Goal: Use online tool/utility: Utilize a website feature to perform a specific function

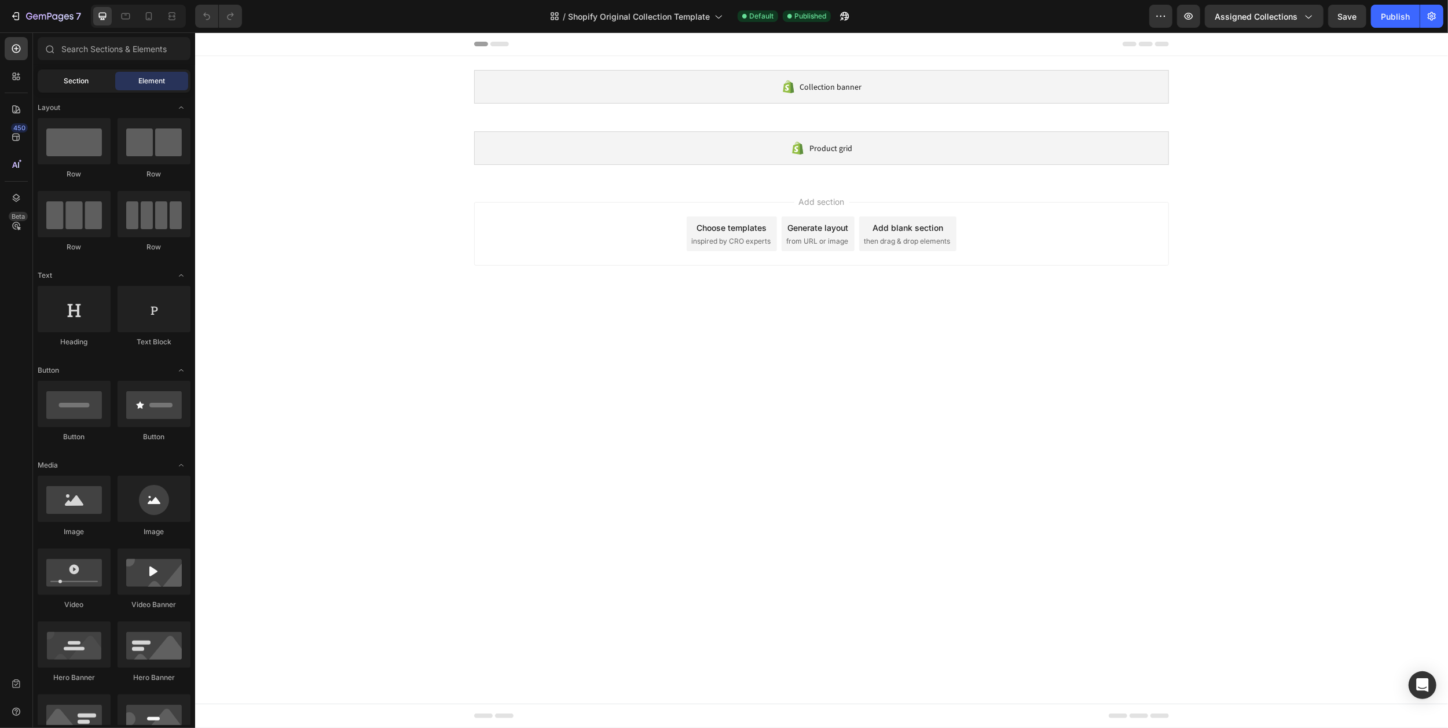
click at [88, 84] on span "Section" at bounding box center [76, 81] width 25 height 10
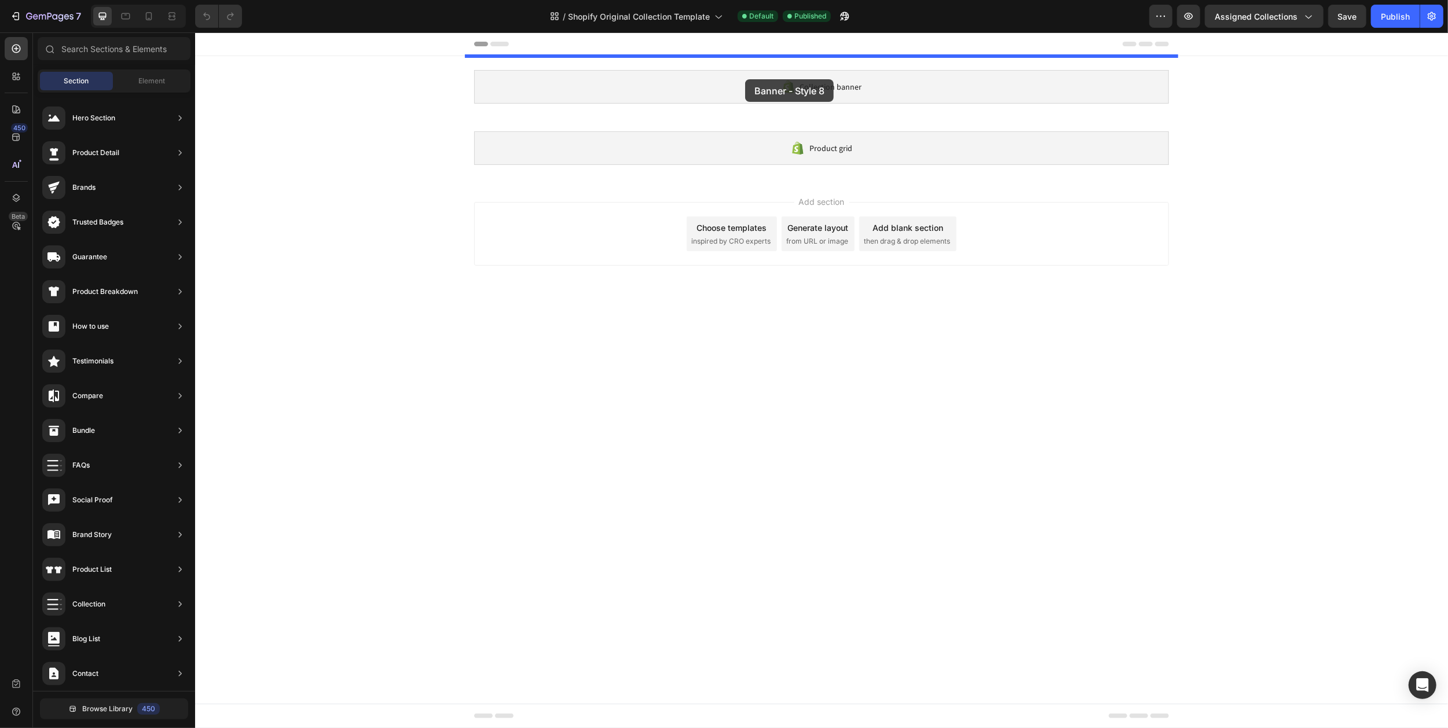
drag, startPoint x: 464, startPoint y: 158, endPoint x: 745, endPoint y: 79, distance: 291.6
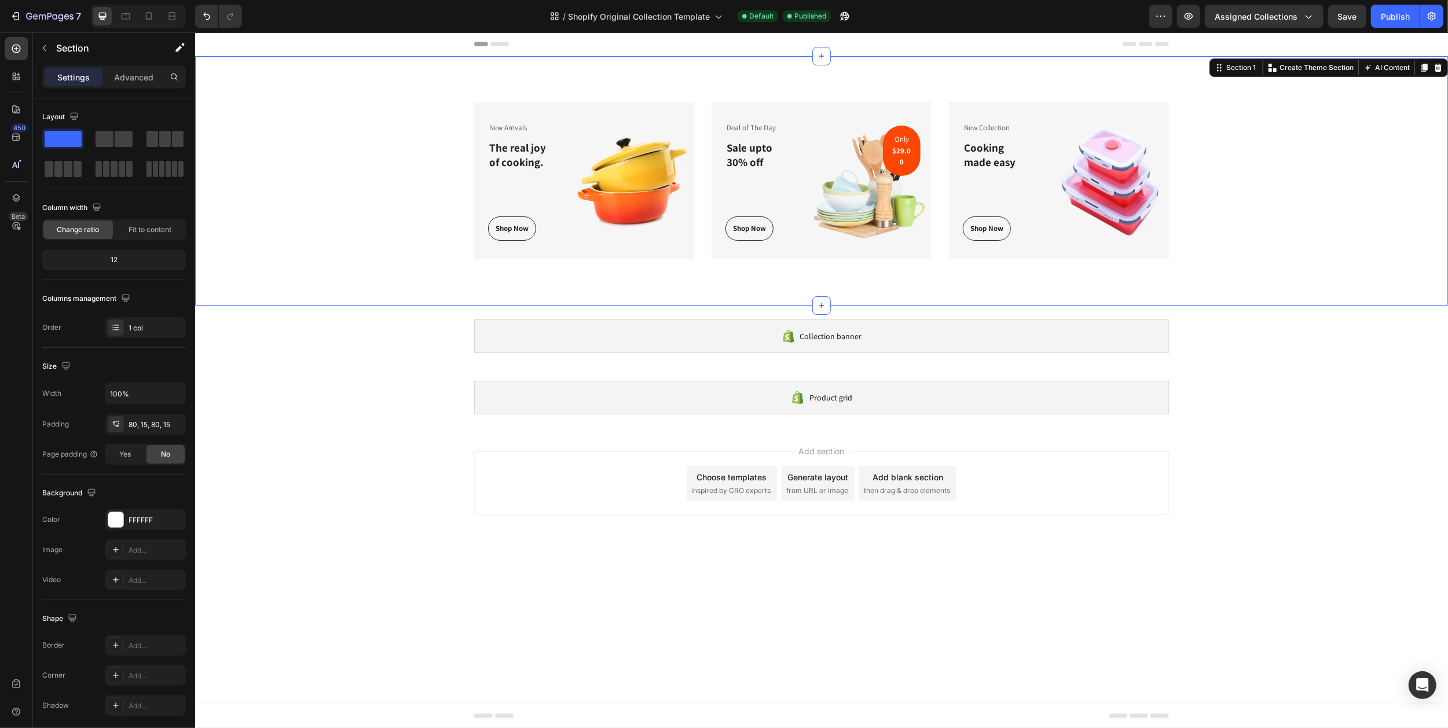
click at [749, 82] on div "New Arrivals Text block The real joy of cooking. Heading Shop Now Button Row Im…" at bounding box center [821, 181] width 1253 height 250
click at [856, 167] on img at bounding box center [872, 180] width 118 height 157
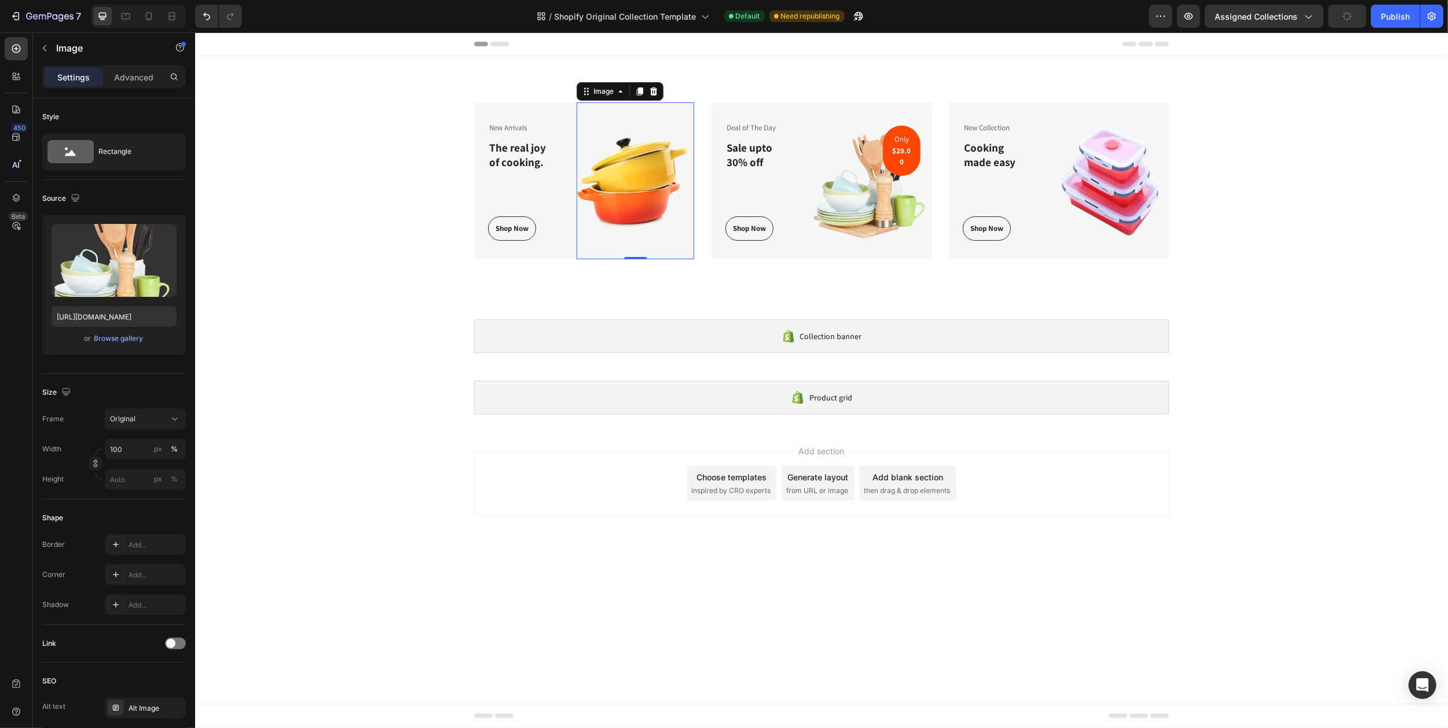
click at [642, 170] on img at bounding box center [635, 180] width 118 height 157
click at [849, 173] on img at bounding box center [872, 180] width 118 height 157
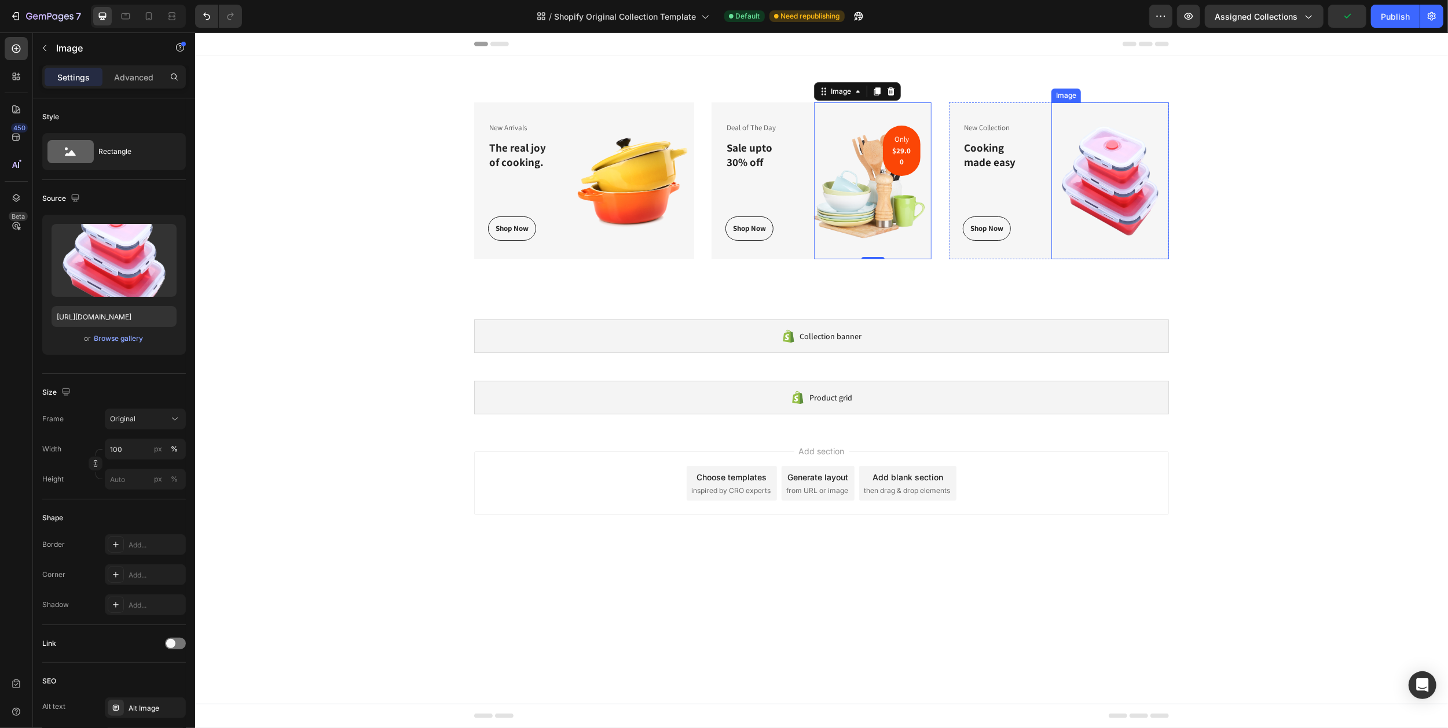
click at [1083, 171] on img at bounding box center [1110, 180] width 118 height 157
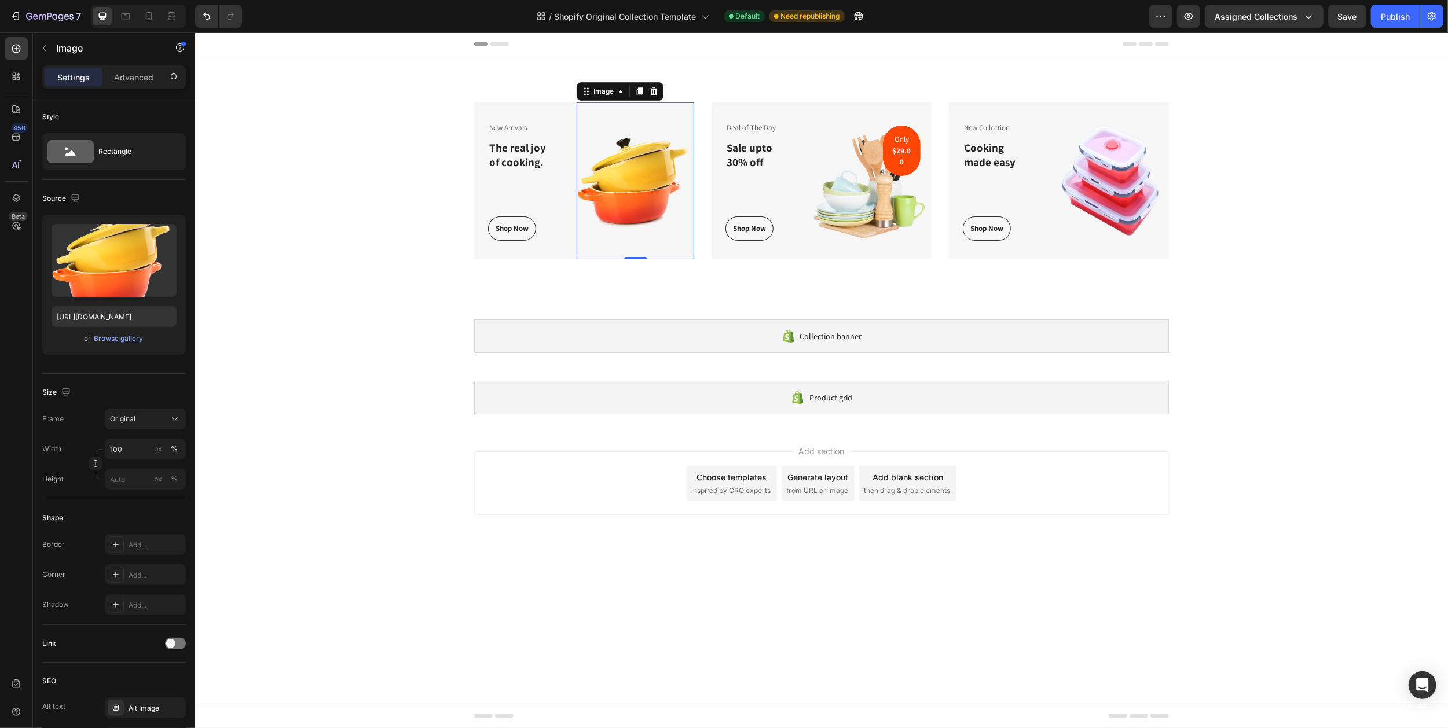
click at [644, 169] on img at bounding box center [635, 180] width 118 height 157
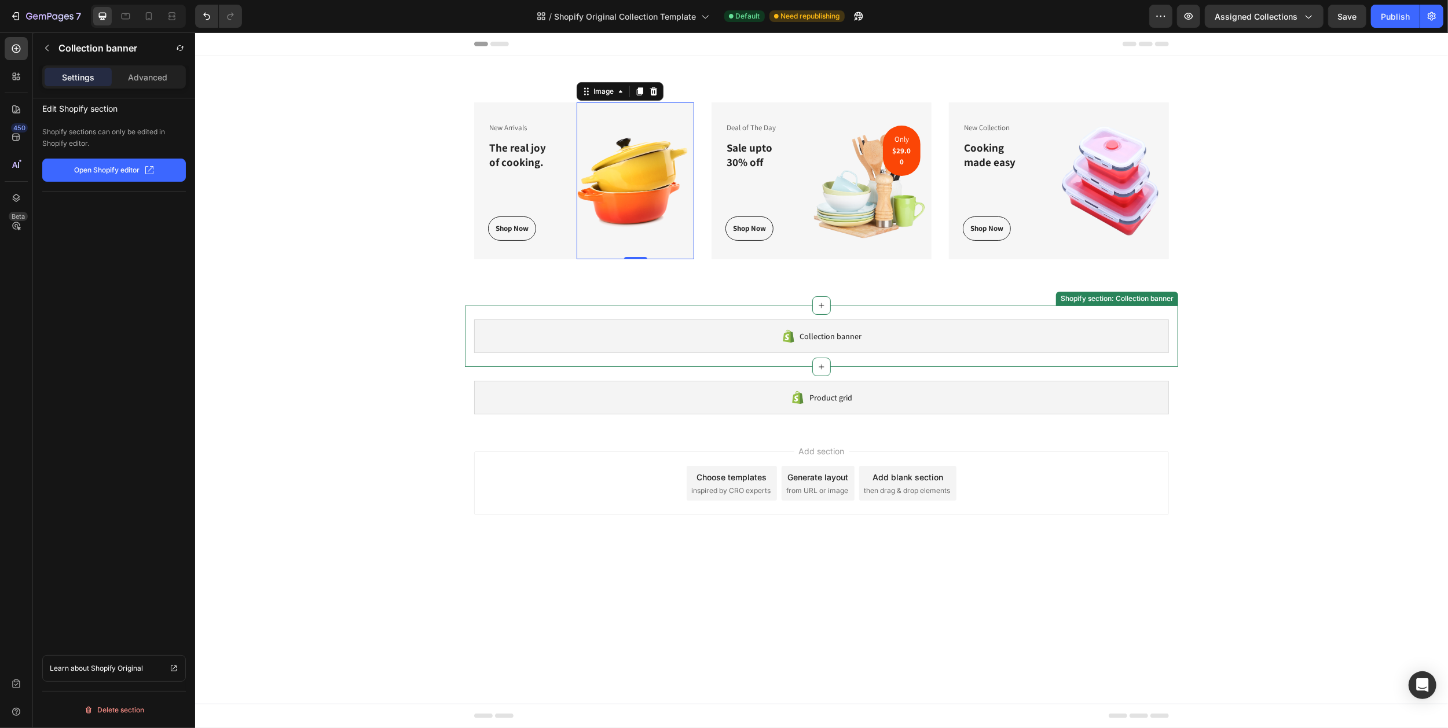
click at [848, 331] on span "Collection banner" at bounding box center [831, 336] width 62 height 14
click at [740, 330] on div "Collection banner" at bounding box center [821, 337] width 695 height 34
click at [111, 172] on p "Open Shopify editor" at bounding box center [107, 170] width 65 height 10
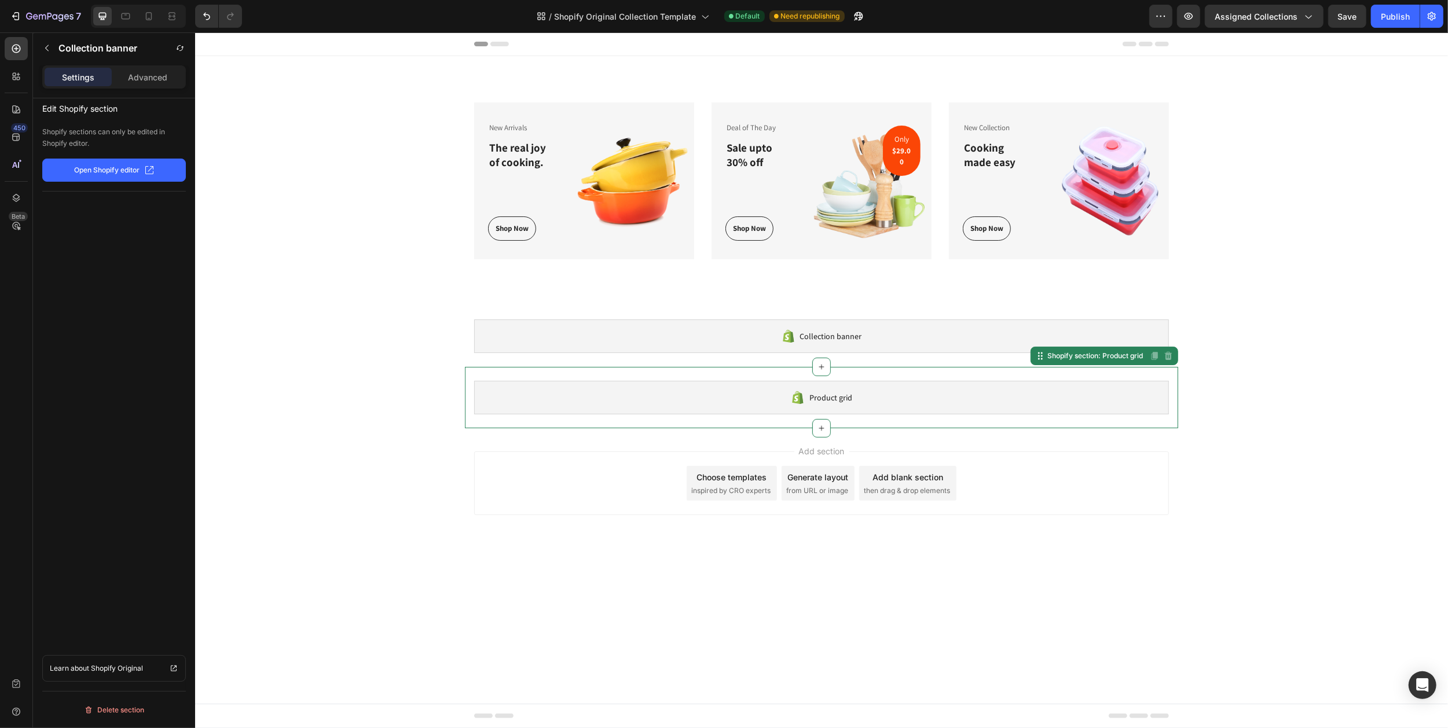
click at [874, 403] on div "Product grid" at bounding box center [821, 398] width 695 height 34
